Goal: Information Seeking & Learning: Learn about a topic

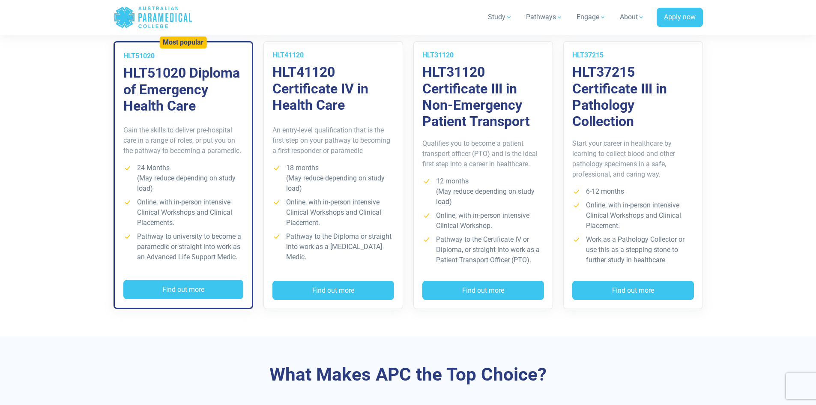
scroll to position [600, 0]
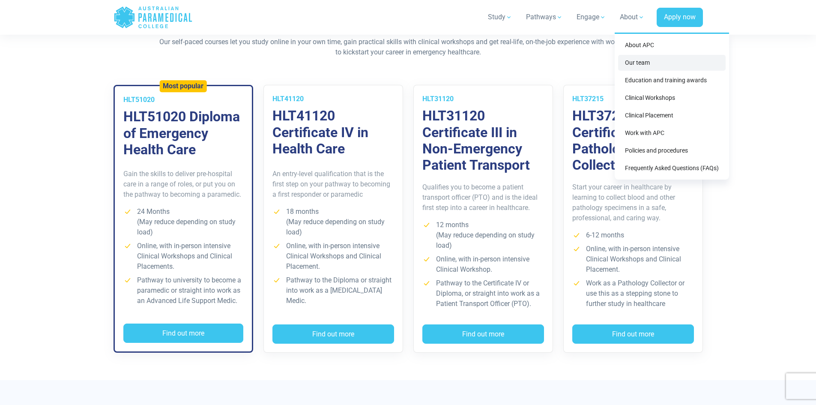
click at [643, 60] on link "Our team" at bounding box center [672, 63] width 108 height 16
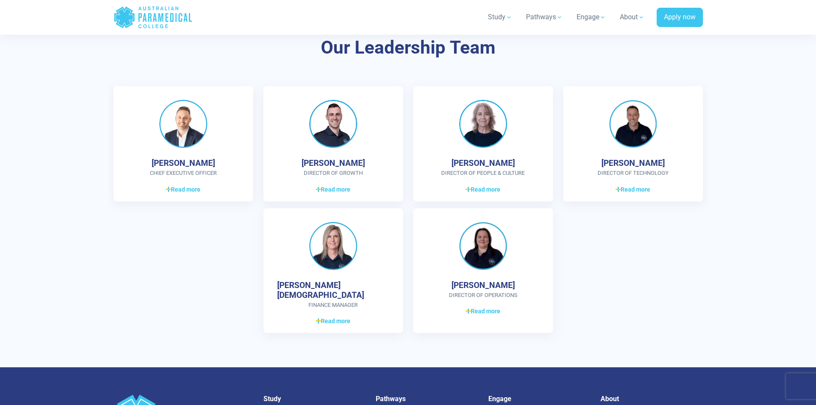
scroll to position [2271, 0]
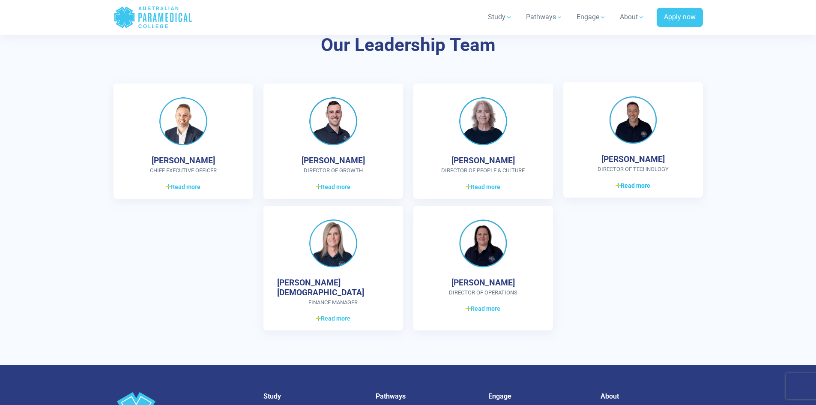
click at [642, 188] on span "Read more" at bounding box center [633, 185] width 35 height 9
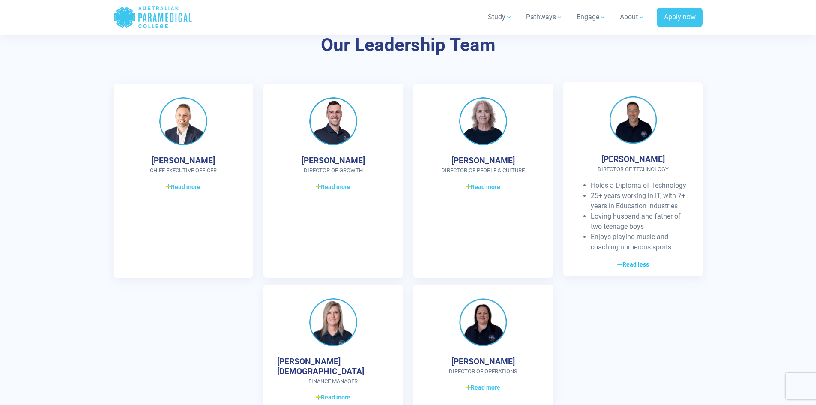
click at [636, 267] on span "Read less" at bounding box center [634, 264] width 32 height 9
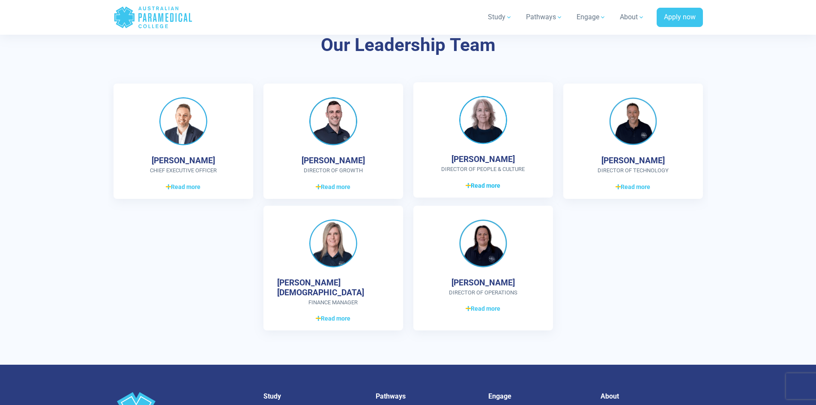
click at [477, 184] on span "Read more" at bounding box center [483, 185] width 35 height 9
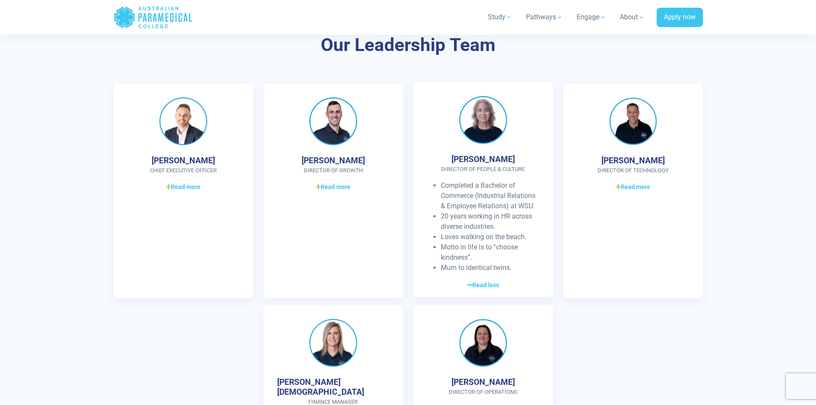
click at [475, 287] on span "Read less" at bounding box center [484, 285] width 32 height 9
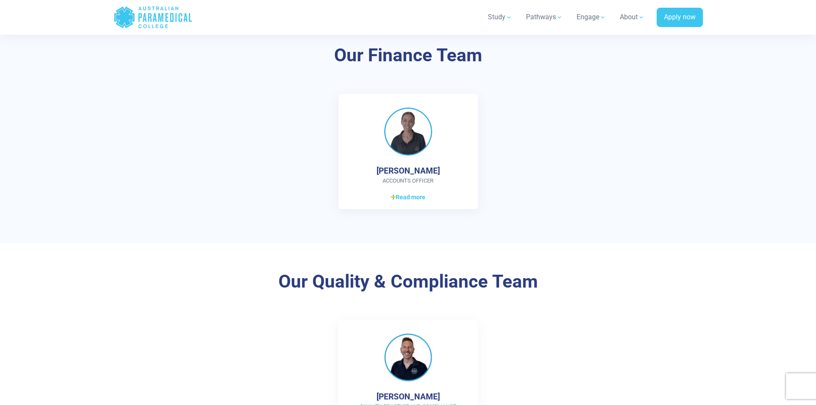
scroll to position [1710, 0]
